Goal: Find specific page/section: Find specific page/section

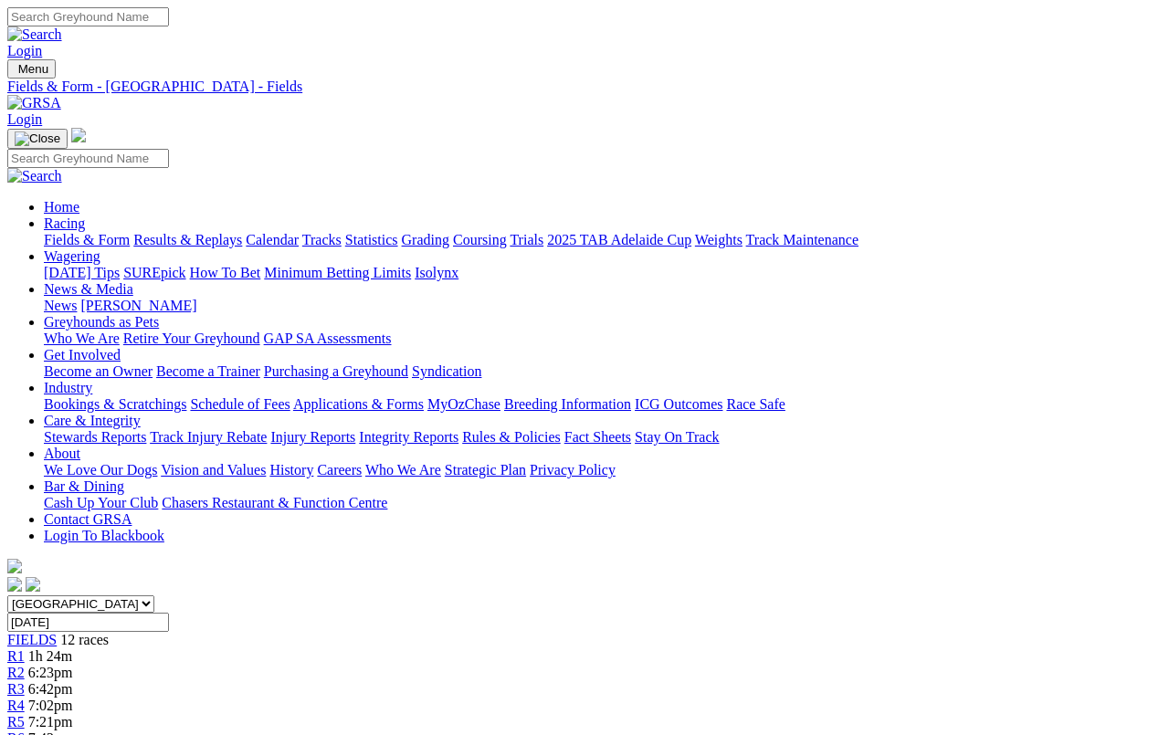
scroll to position [34, 0]
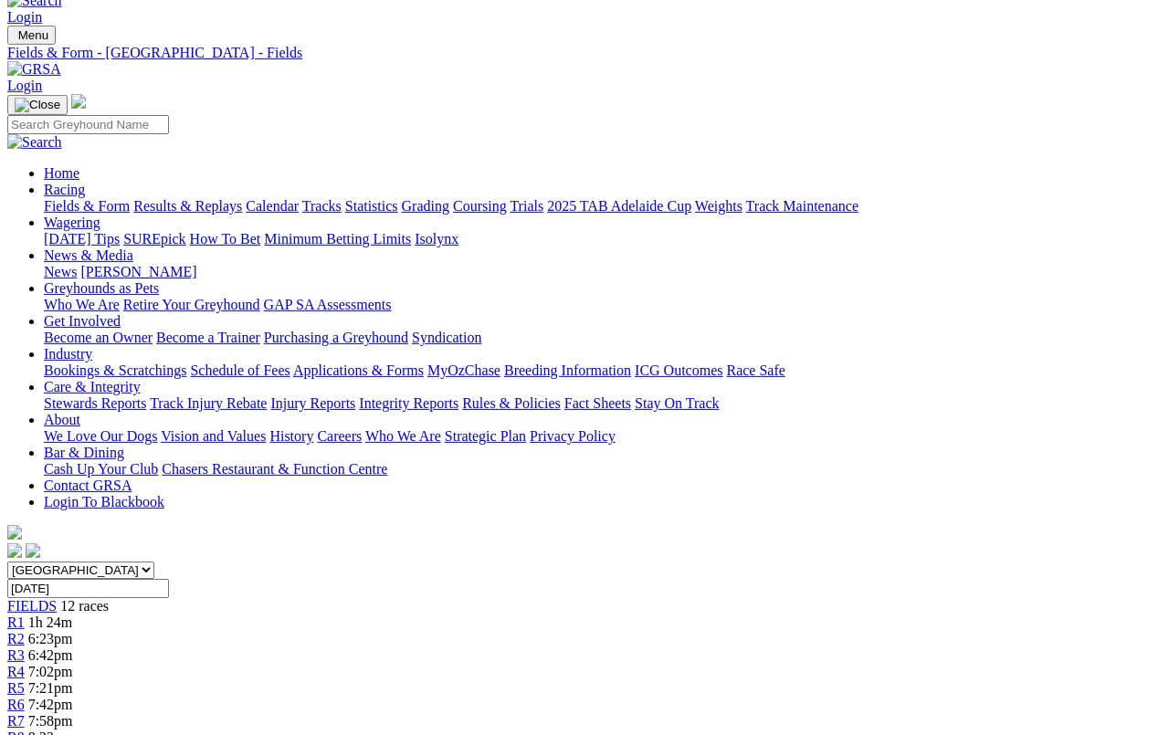
click at [74, 198] on link "Fields & Form" at bounding box center [87, 206] width 86 height 16
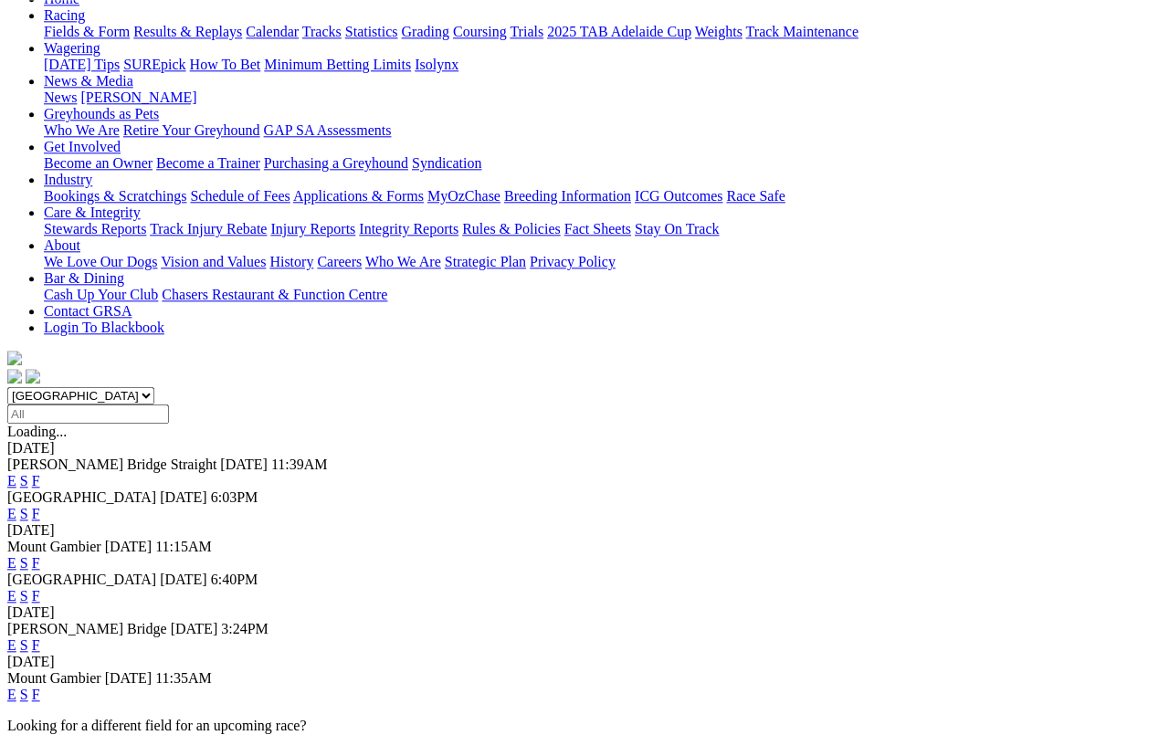
scroll to position [208, 0]
click at [40, 637] on link "F" at bounding box center [36, 645] width 8 height 16
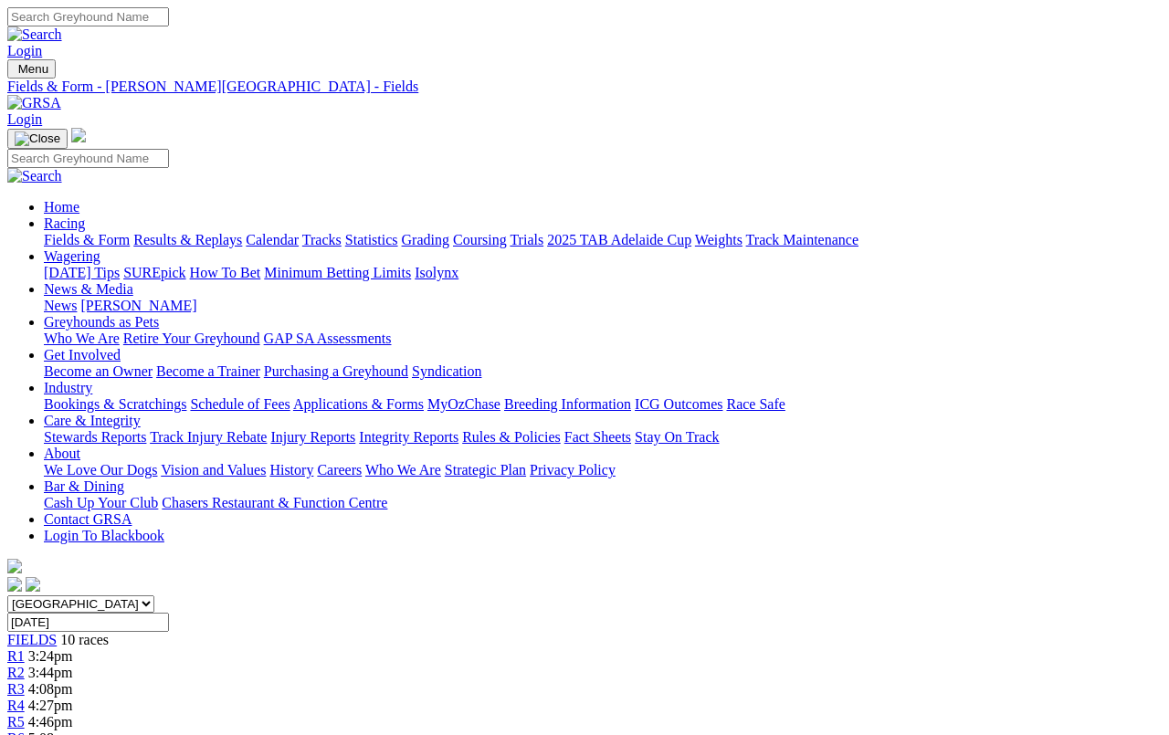
click at [205, 232] on link "Results & Replays" at bounding box center [187, 240] width 109 height 16
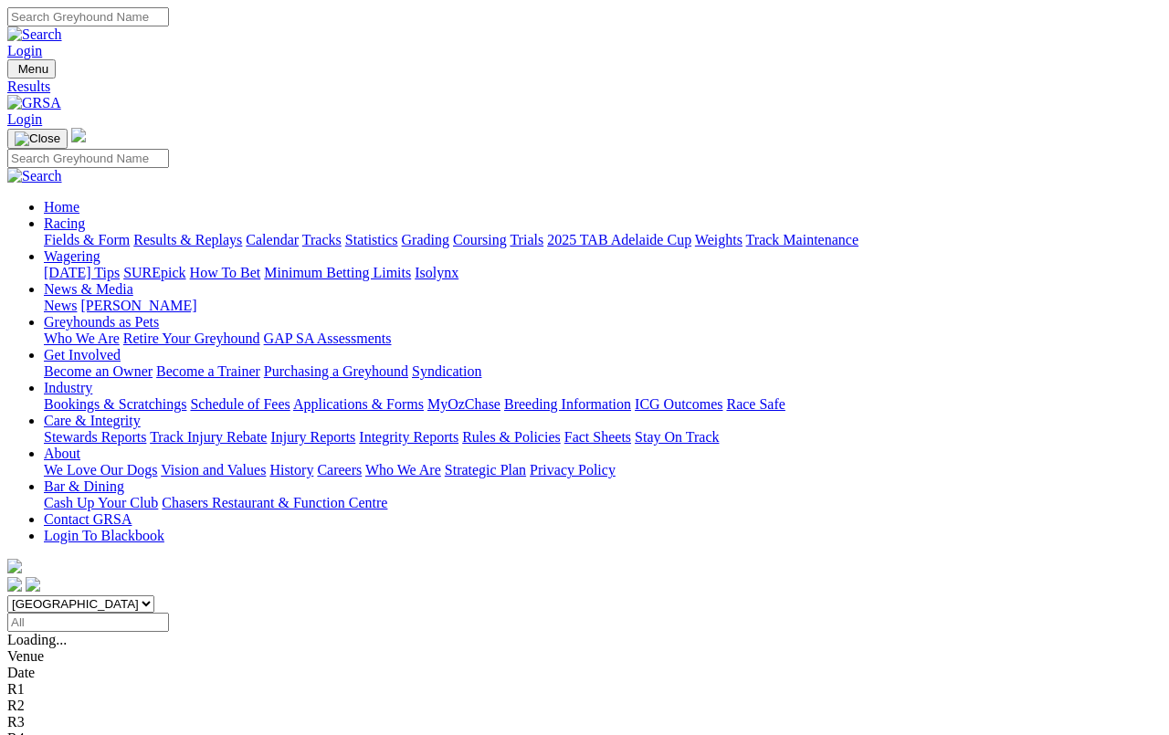
scroll to position [6, 0]
